Goal: Book appointment/travel/reservation

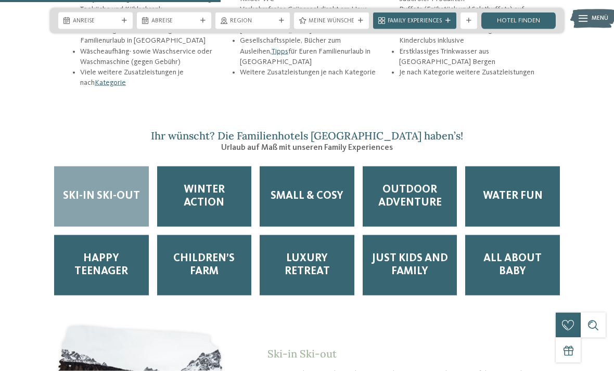
scroll to position [1347, 0]
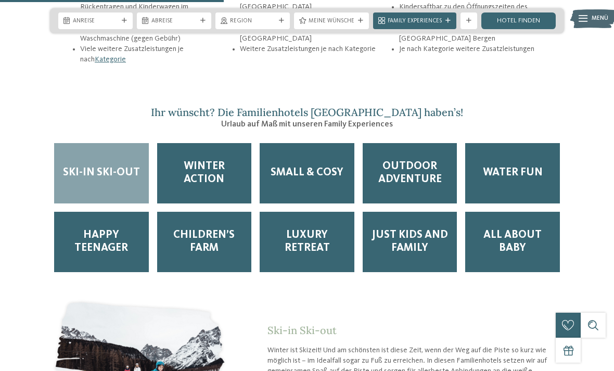
click at [392, 174] on span "Outdoor Adventure" at bounding box center [410, 173] width 78 height 26
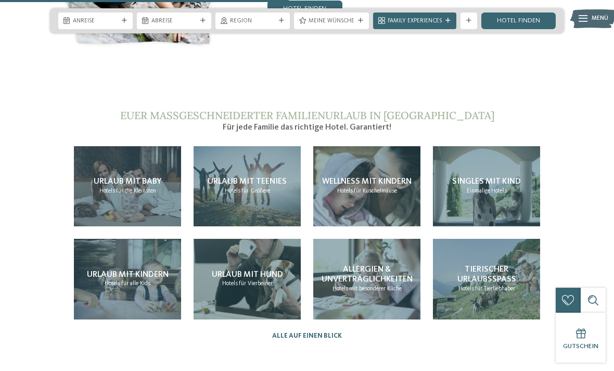
scroll to position [1755, 0]
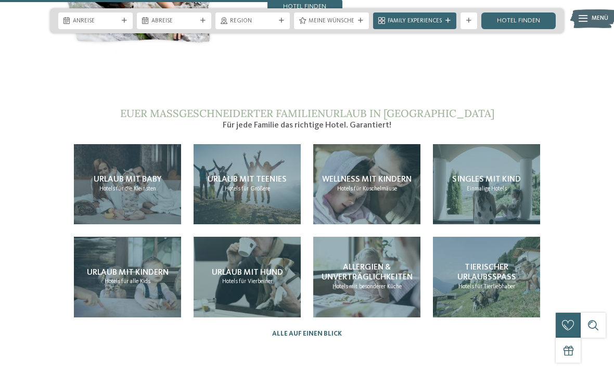
click at [242, 182] on span "Urlaub mit Teenies" at bounding box center [247, 179] width 79 height 8
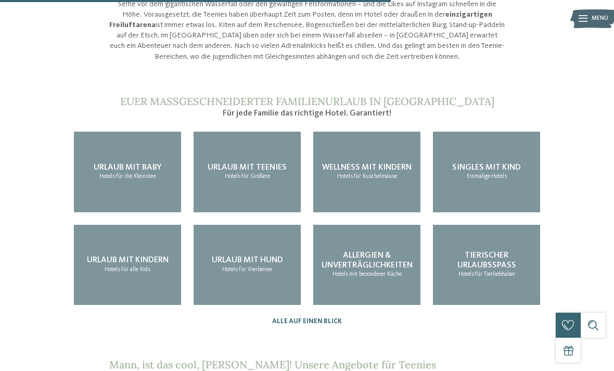
scroll to position [822, 0]
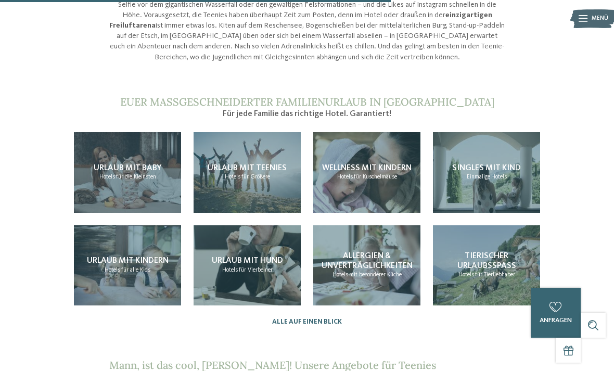
click at [217, 164] on span "Urlaub mit Teenies" at bounding box center [247, 168] width 79 height 8
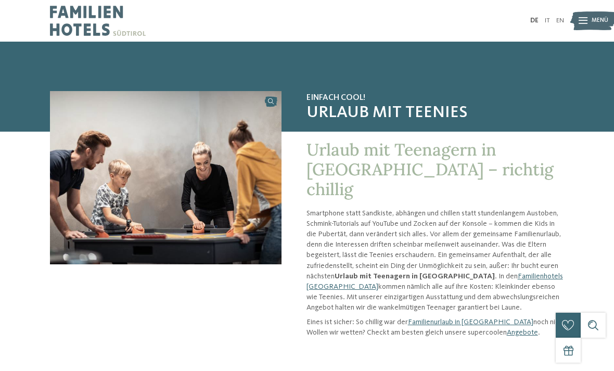
click at [482, 273] on link "Familienhotels [GEOGRAPHIC_DATA]" at bounding box center [435, 282] width 257 height 18
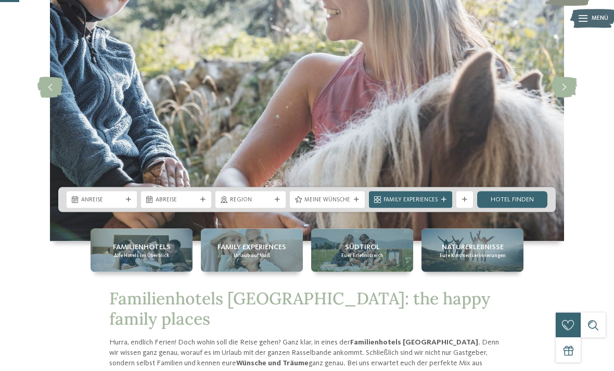
scroll to position [109, 0]
click at [129, 202] on icon at bounding box center [128, 199] width 5 height 5
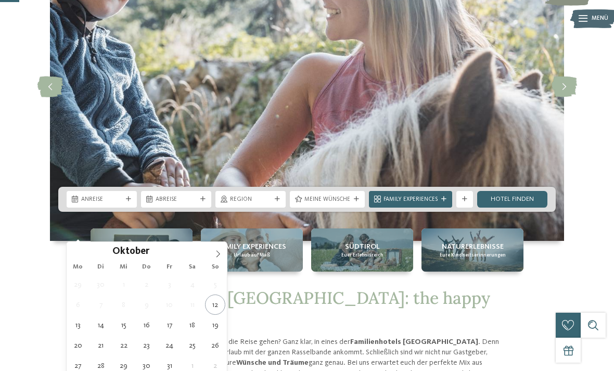
click at [220, 257] on icon at bounding box center [217, 253] width 7 height 7
click at [220, 253] on icon at bounding box center [217, 253] width 7 height 7
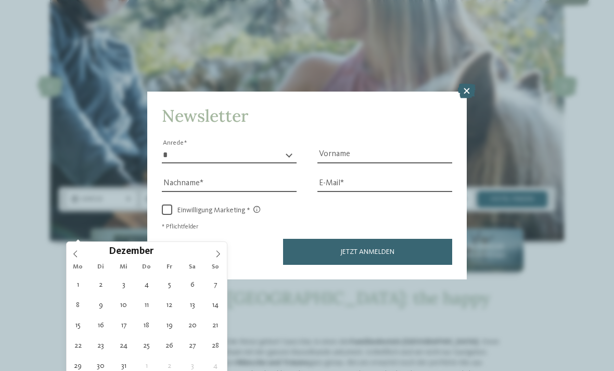
click at [217, 252] on icon at bounding box center [217, 253] width 7 height 7
type input "****"
click at [212, 250] on span at bounding box center [218, 251] width 18 height 18
click at [207, 249] on div "Februar ****" at bounding box center [147, 251] width 160 height 18
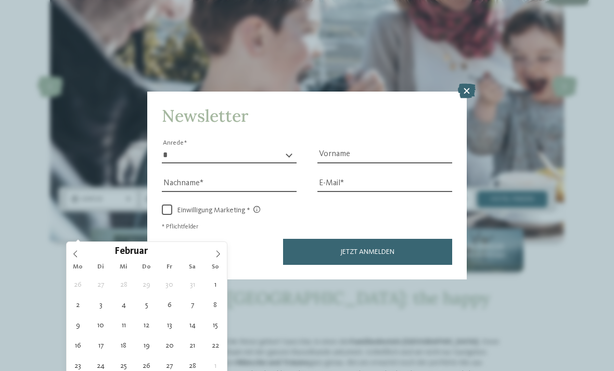
click at [214, 253] on icon at bounding box center [217, 253] width 7 height 7
click at [220, 253] on icon at bounding box center [217, 253] width 7 height 7
click at [217, 259] on span at bounding box center [218, 251] width 18 height 18
click at [217, 256] on icon at bounding box center [217, 253] width 7 height 7
click at [218, 257] on icon at bounding box center [219, 253] width 4 height 7
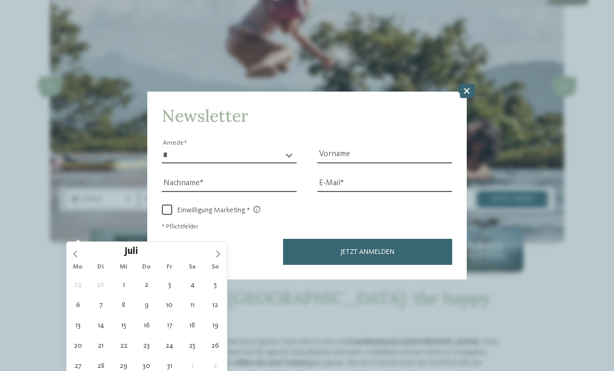
type div "26.07.2026"
type input "****"
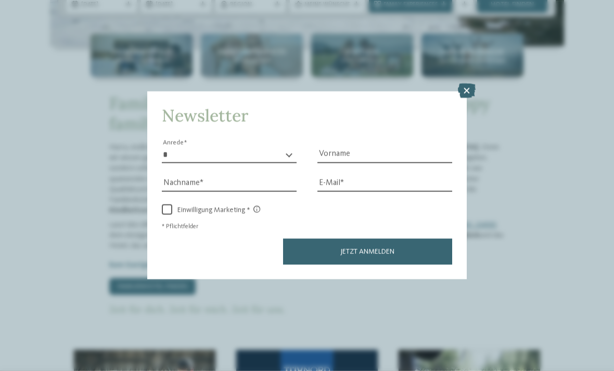
scroll to position [304, 0]
click at [468, 84] on icon at bounding box center [467, 91] width 18 height 15
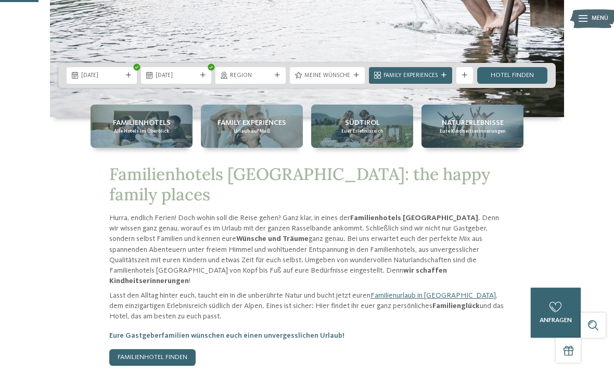
scroll to position [234, 0]
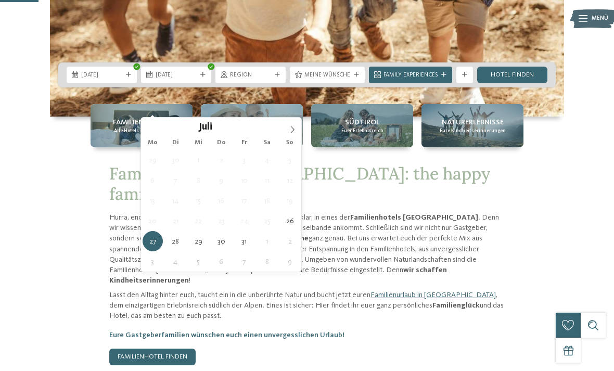
click at [295, 132] on icon at bounding box center [292, 129] width 7 height 7
type div "02.08.2026"
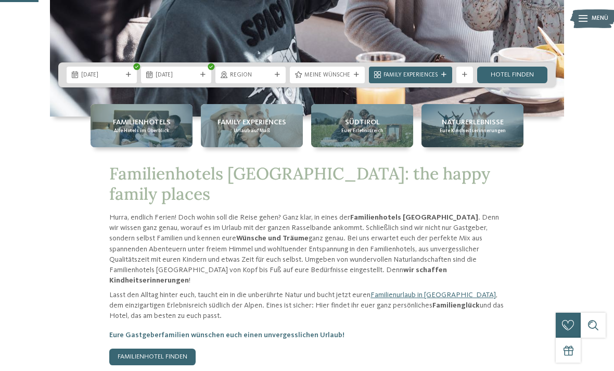
click at [325, 80] on span "Meine Wünsche" at bounding box center [328, 75] width 46 height 8
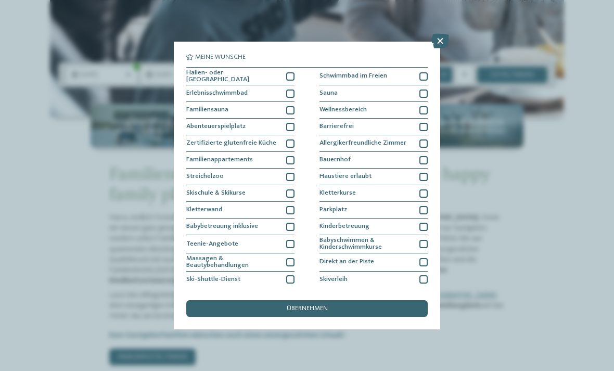
click at [289, 78] on div at bounding box center [290, 76] width 8 height 8
click at [291, 96] on div at bounding box center [290, 94] width 8 height 8
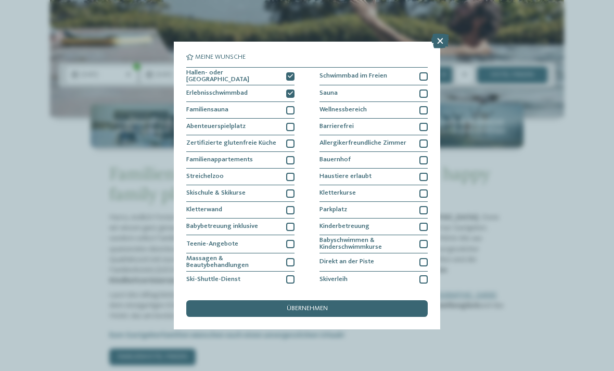
click at [292, 162] on div at bounding box center [290, 160] width 8 height 8
click at [424, 78] on div at bounding box center [424, 76] width 8 height 8
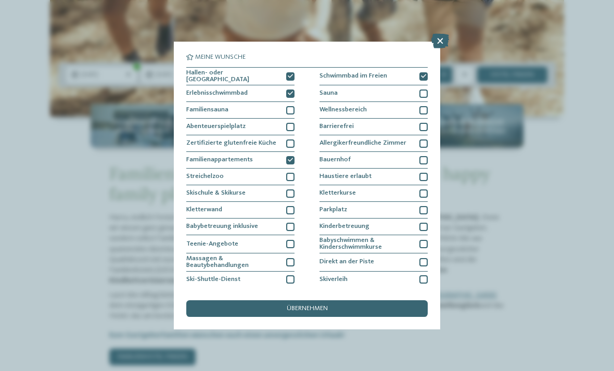
click at [422, 193] on div at bounding box center [424, 193] width 8 height 8
click at [312, 306] on span "übernehmen" at bounding box center [307, 309] width 41 height 7
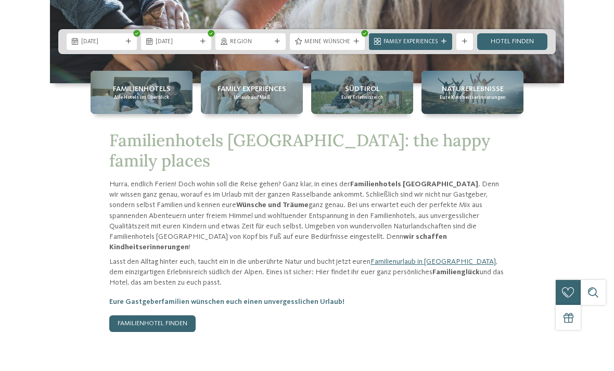
scroll to position [267, 0]
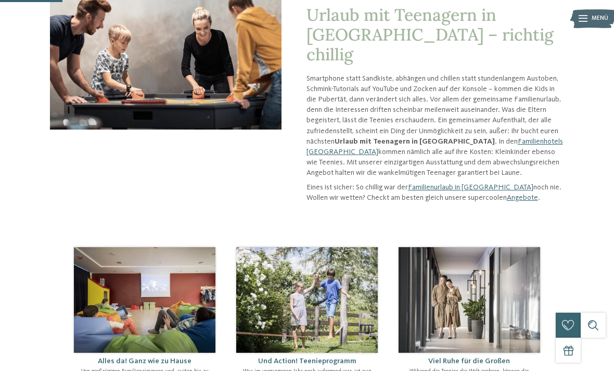
scroll to position [129, 0]
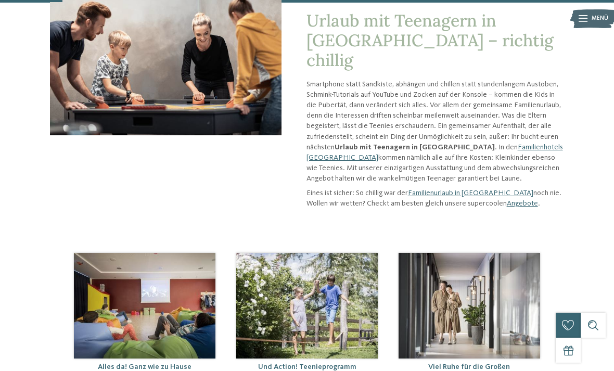
click at [484, 144] on link "Familienhotels [GEOGRAPHIC_DATA]" at bounding box center [435, 153] width 257 height 18
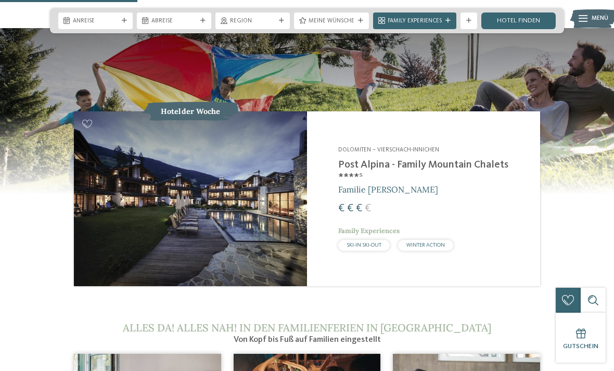
scroll to position [829, 0]
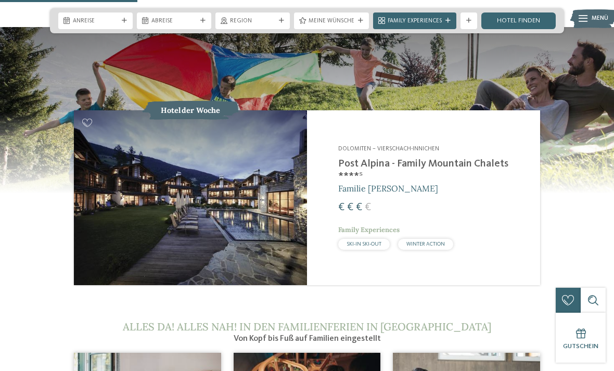
click at [352, 168] on h2 "Post Alpina - Family Mountain Chalets ****ˢ" at bounding box center [434, 170] width 192 height 25
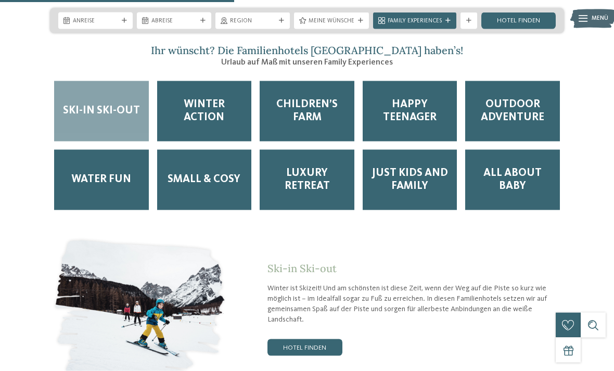
scroll to position [1409, 0]
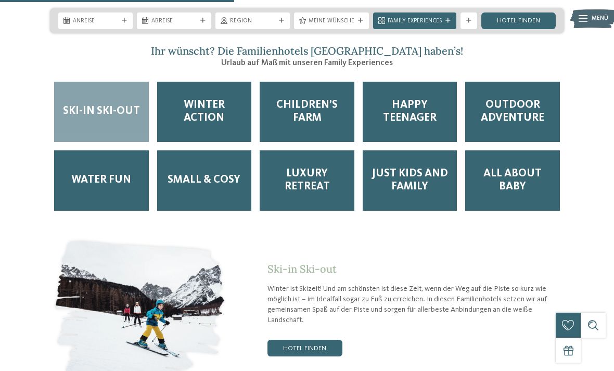
click at [403, 123] on div "Happy Teenager" at bounding box center [410, 112] width 95 height 60
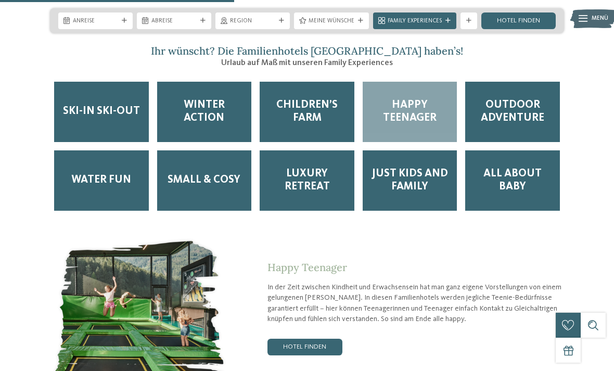
click at [406, 120] on span "Happy Teenager" at bounding box center [410, 112] width 78 height 26
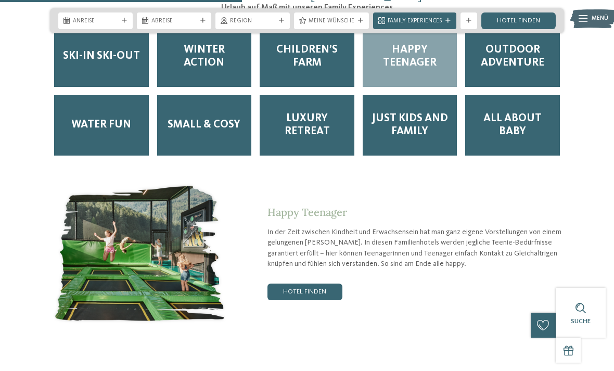
scroll to position [1464, 0]
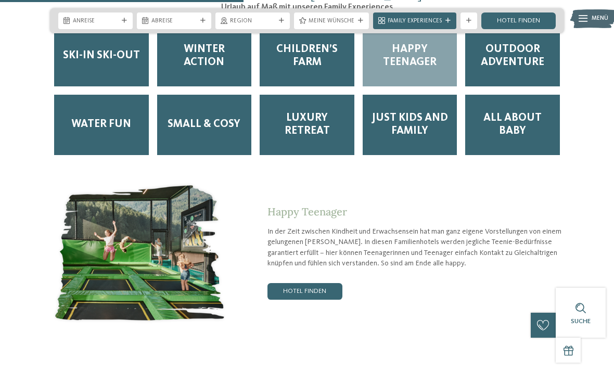
click at [285, 296] on link "Hotel finden" at bounding box center [305, 291] width 75 height 17
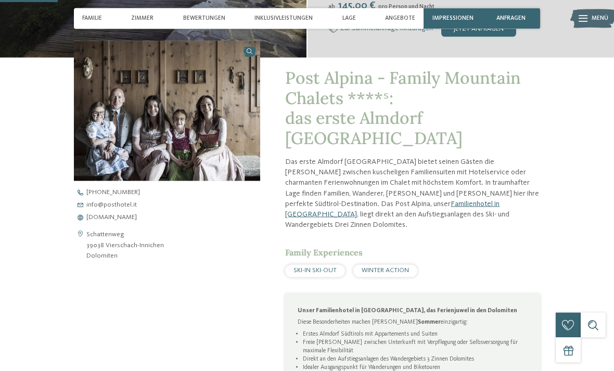
scroll to position [249, 0]
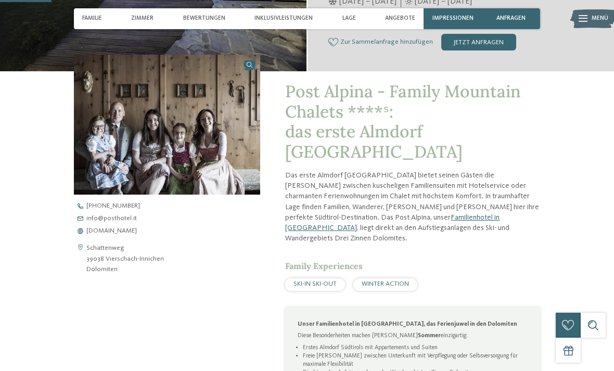
click at [120, 232] on span "www.postalpina.it" at bounding box center [111, 231] width 50 height 7
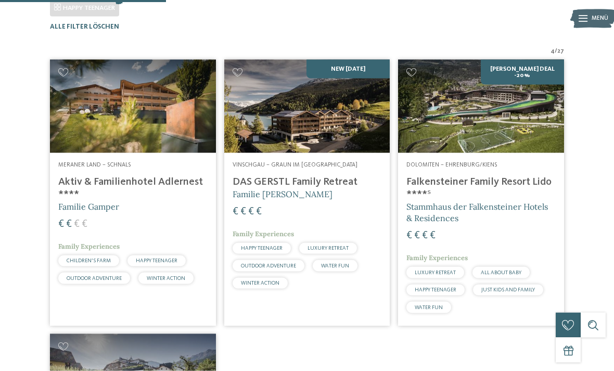
scroll to position [239, 0]
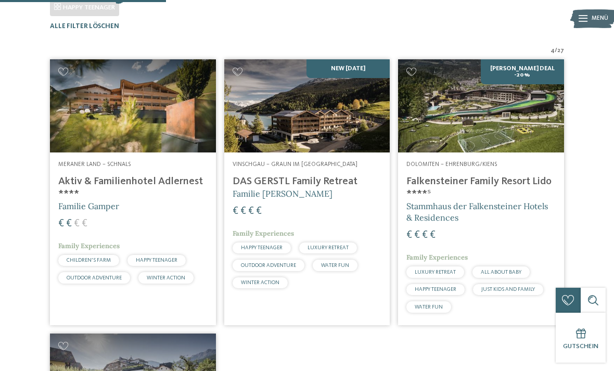
click at [71, 198] on h4 "Aktiv & Familienhotel Adlernest ****" at bounding box center [132, 187] width 149 height 25
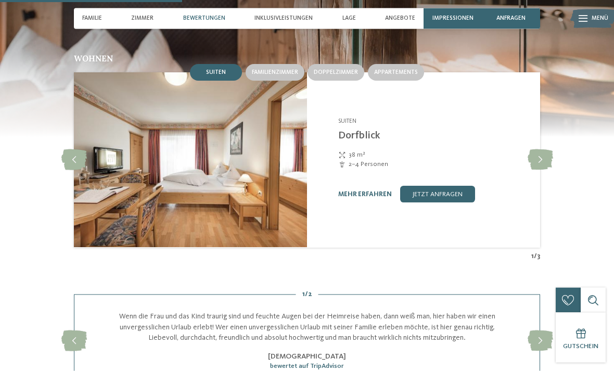
scroll to position [842, 0]
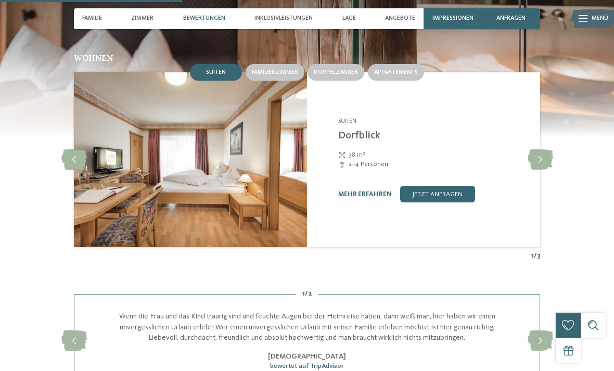
click at [281, 72] on span "Familienzimmer" at bounding box center [275, 72] width 46 height 6
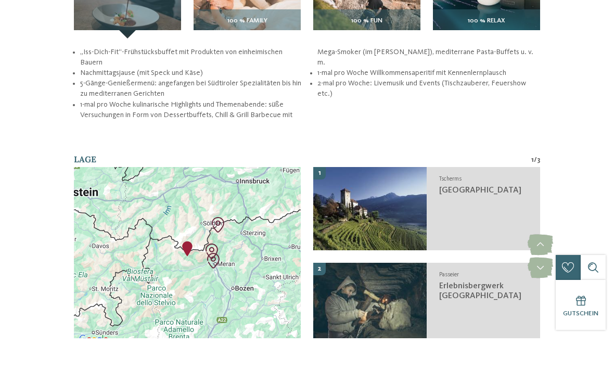
scroll to position [1338, 0]
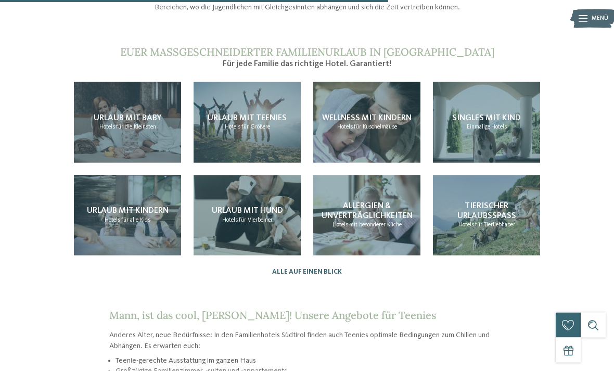
scroll to position [807, 0]
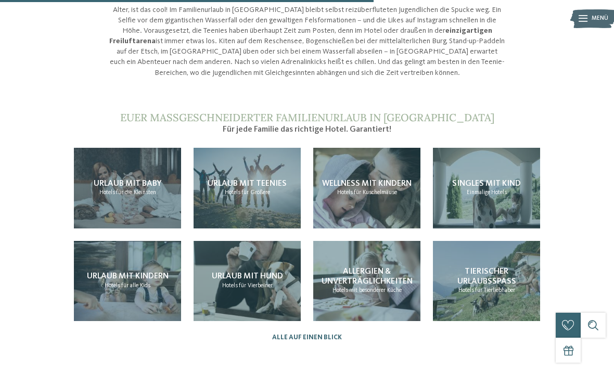
click at [239, 167] on div "Urlaub mit Teenies Hotels für Größere" at bounding box center [247, 188] width 107 height 81
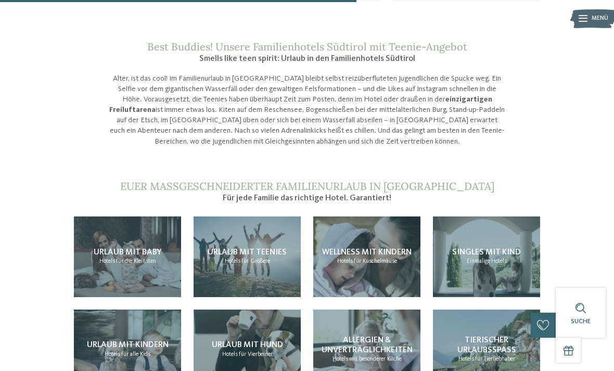
scroll to position [740, 0]
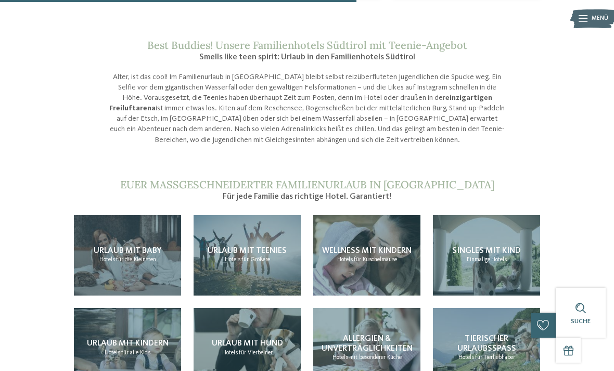
click at [225, 257] on span "Hotels" at bounding box center [233, 260] width 16 height 6
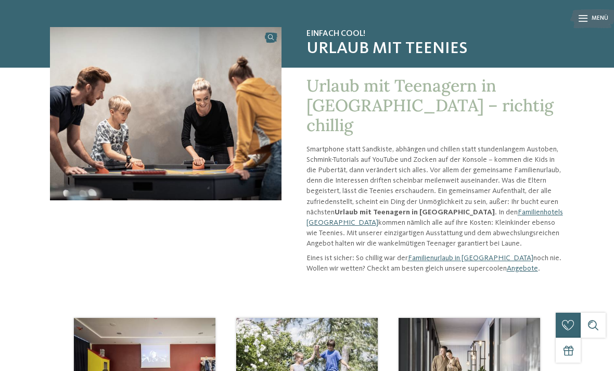
scroll to position [66, 0]
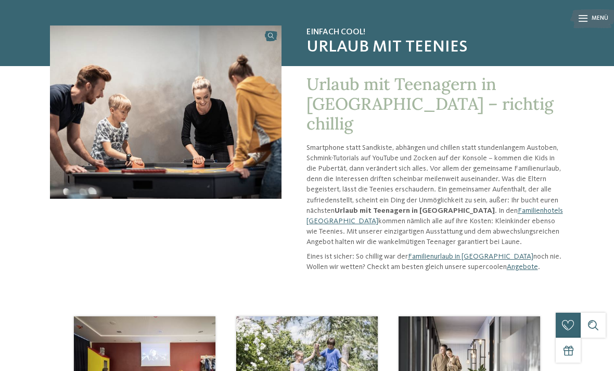
click at [447, 253] on link "Familienurlaub in [GEOGRAPHIC_DATA]" at bounding box center [470, 256] width 125 height 7
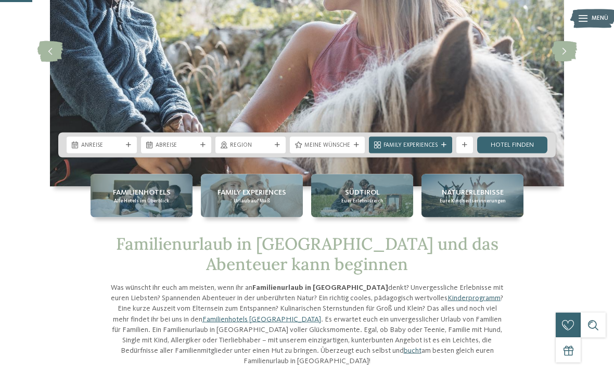
scroll to position [126, 0]
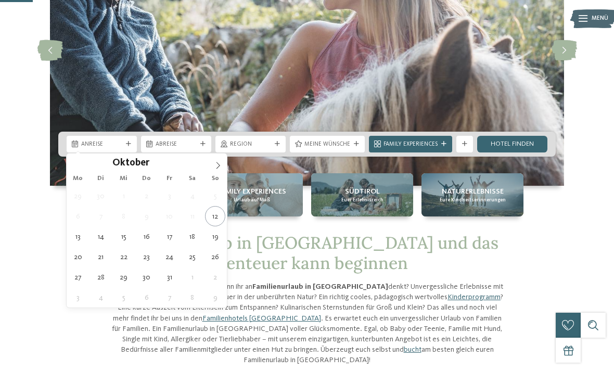
click at [222, 170] on span at bounding box center [218, 163] width 18 height 18
click at [219, 165] on icon at bounding box center [217, 165] width 7 height 7
click at [220, 169] on icon at bounding box center [217, 165] width 7 height 7
type input "****"
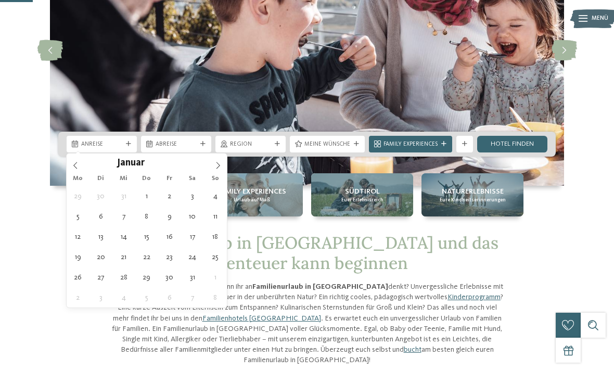
click at [217, 169] on icon at bounding box center [217, 165] width 7 height 7
click at [215, 169] on icon at bounding box center [217, 165] width 7 height 7
click at [218, 171] on span at bounding box center [218, 163] width 18 height 18
click at [215, 169] on icon at bounding box center [217, 165] width 7 height 7
click at [219, 170] on span at bounding box center [218, 163] width 18 height 18
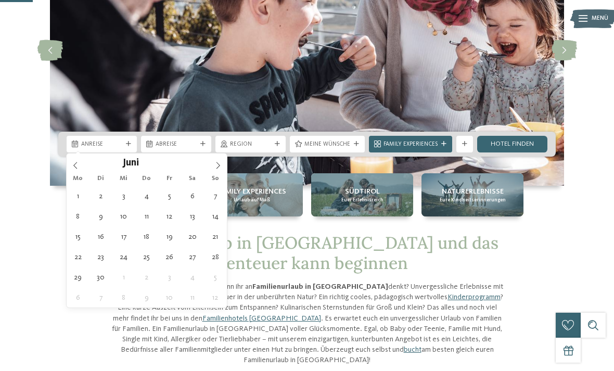
click at [217, 167] on icon at bounding box center [217, 165] width 7 height 7
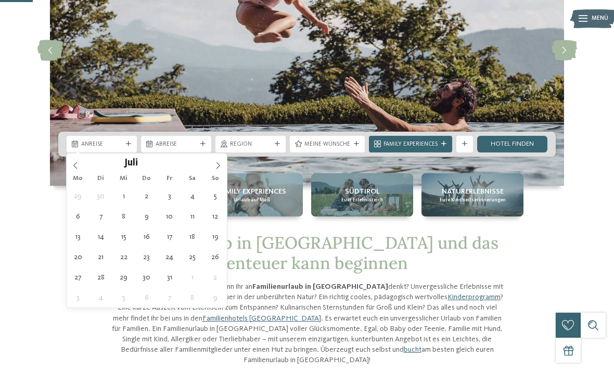
type div "26.07.2026"
type input "****"
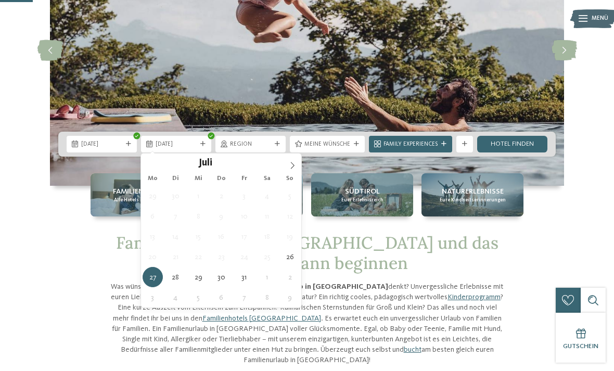
click at [204, 147] on div "27.07.2026" at bounding box center [176, 144] width 70 height 17
click at [293, 170] on span at bounding box center [293, 163] width 18 height 18
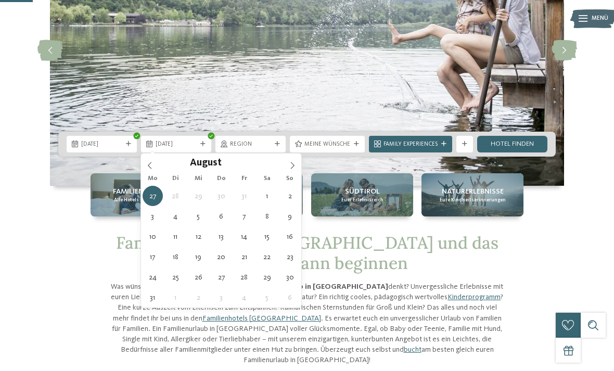
type div "02.08.2026"
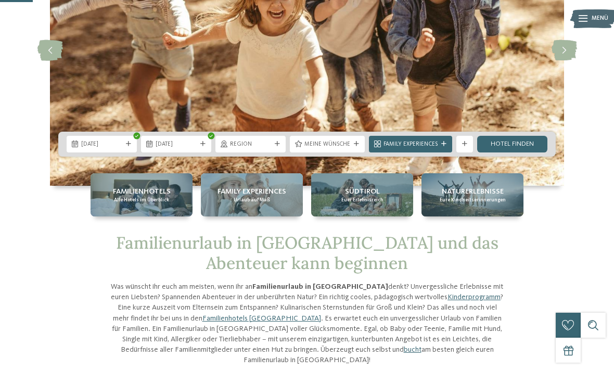
click at [508, 148] on link "Hotel finden" at bounding box center [512, 144] width 70 height 17
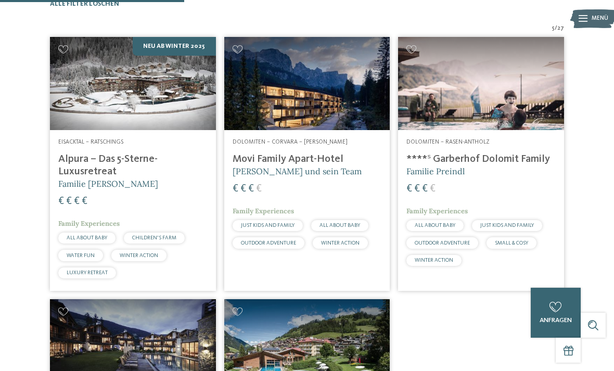
scroll to position [262, 0]
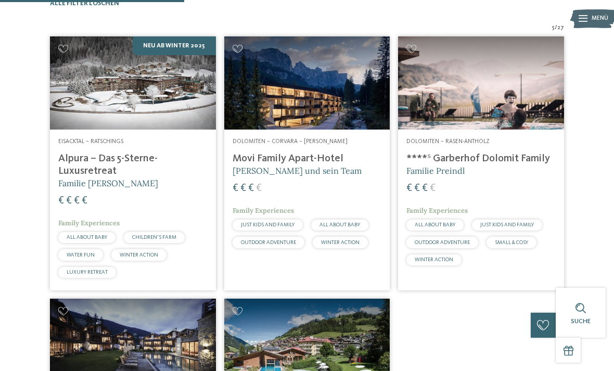
click at [94, 178] on h4 "Alpura – Das 5-Sterne-Luxusretreat" at bounding box center [132, 165] width 149 height 25
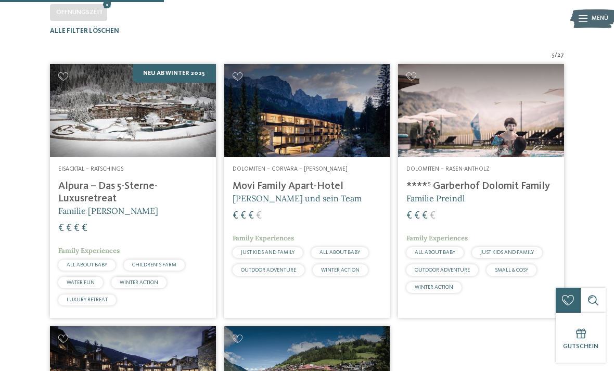
scroll to position [236, 0]
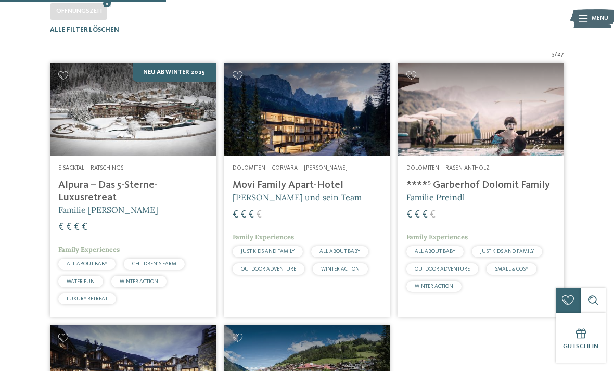
click at [426, 155] on img at bounding box center [481, 109] width 166 height 93
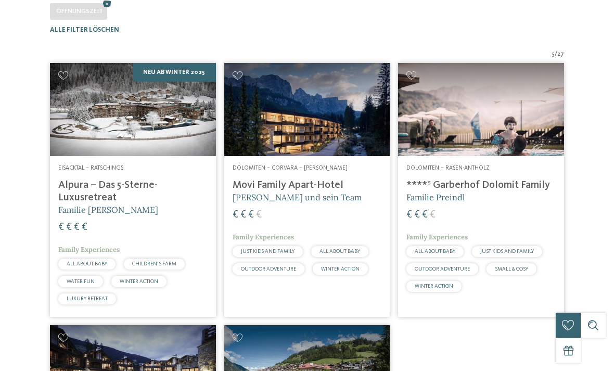
scroll to position [0, 0]
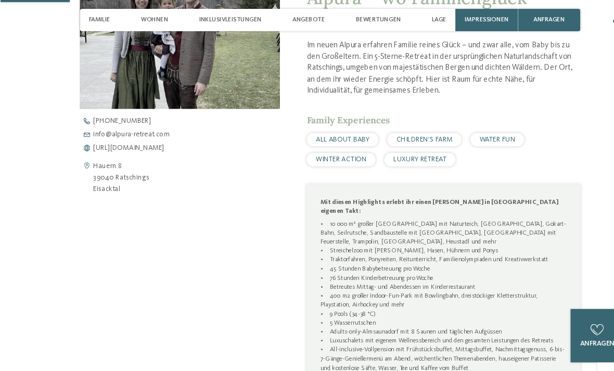
scroll to position [320, 0]
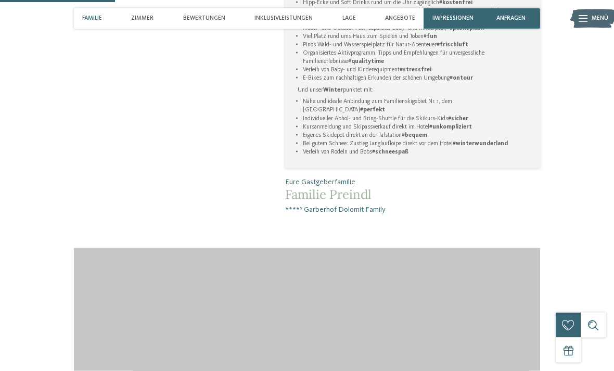
scroll to position [611, 0]
